Goal: Find specific page/section: Find specific page/section

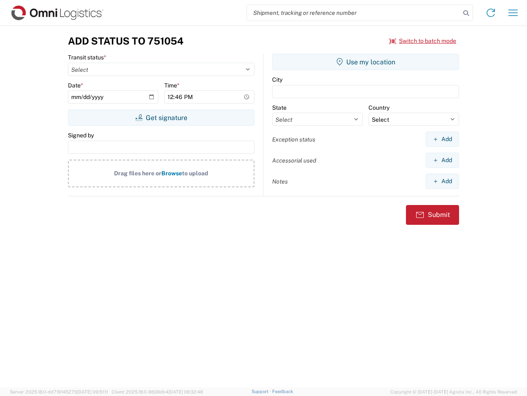
click at [354, 13] on input "search" at bounding box center [353, 13] width 213 height 16
click at [466, 13] on icon at bounding box center [467, 13] width 12 height 12
click at [491, 13] on icon at bounding box center [491, 12] width 13 height 13
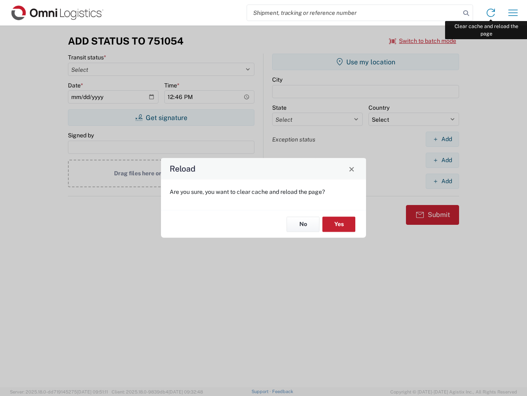
click at [513, 13] on div "Reload Are you sure, you want to clear cache and reload the page? No Yes" at bounding box center [263, 198] width 527 height 396
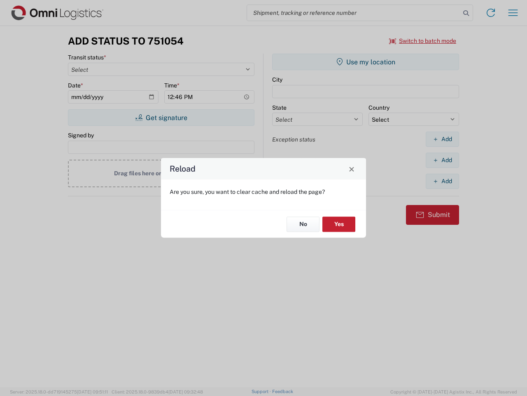
click at [423, 41] on div "Reload Are you sure, you want to clear cache and reload the page? No Yes" at bounding box center [263, 198] width 527 height 396
click at [161, 117] on div "Reload Are you sure, you want to clear cache and reload the page? No Yes" at bounding box center [263, 198] width 527 height 396
click at [366, 62] on div "Reload Are you sure, you want to clear cache and reload the page? No Yes" at bounding box center [263, 198] width 527 height 396
click at [443, 139] on div "Reload Are you sure, you want to clear cache and reload the page? No Yes" at bounding box center [263, 198] width 527 height 396
click at [443, 160] on div "Reload Are you sure, you want to clear cache and reload the page? No Yes" at bounding box center [263, 198] width 527 height 396
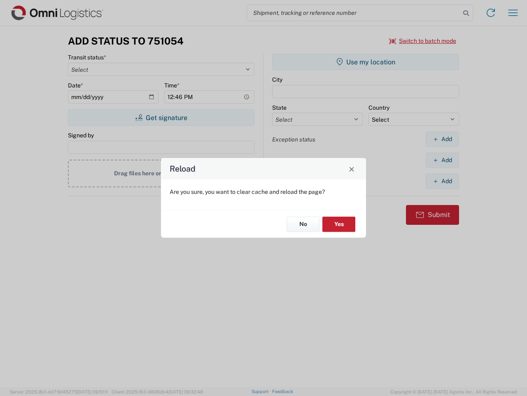
click at [443, 181] on div "Reload Are you sure, you want to clear cache and reload the page? No Yes" at bounding box center [263, 198] width 527 height 396
